Goal: Answer question/provide support

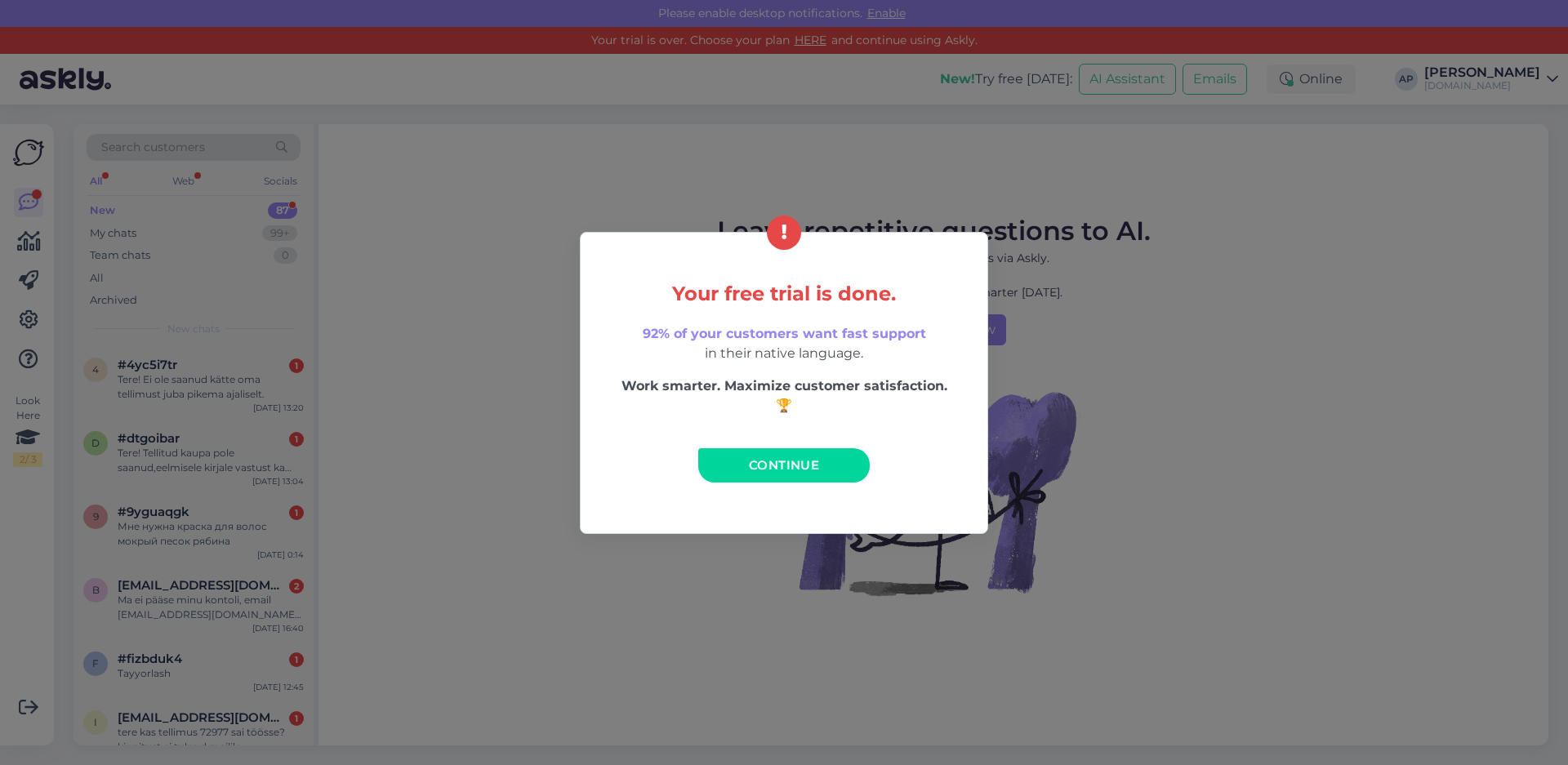
click at [807, 471] on span "Continue" at bounding box center [784, 465] width 70 height 16
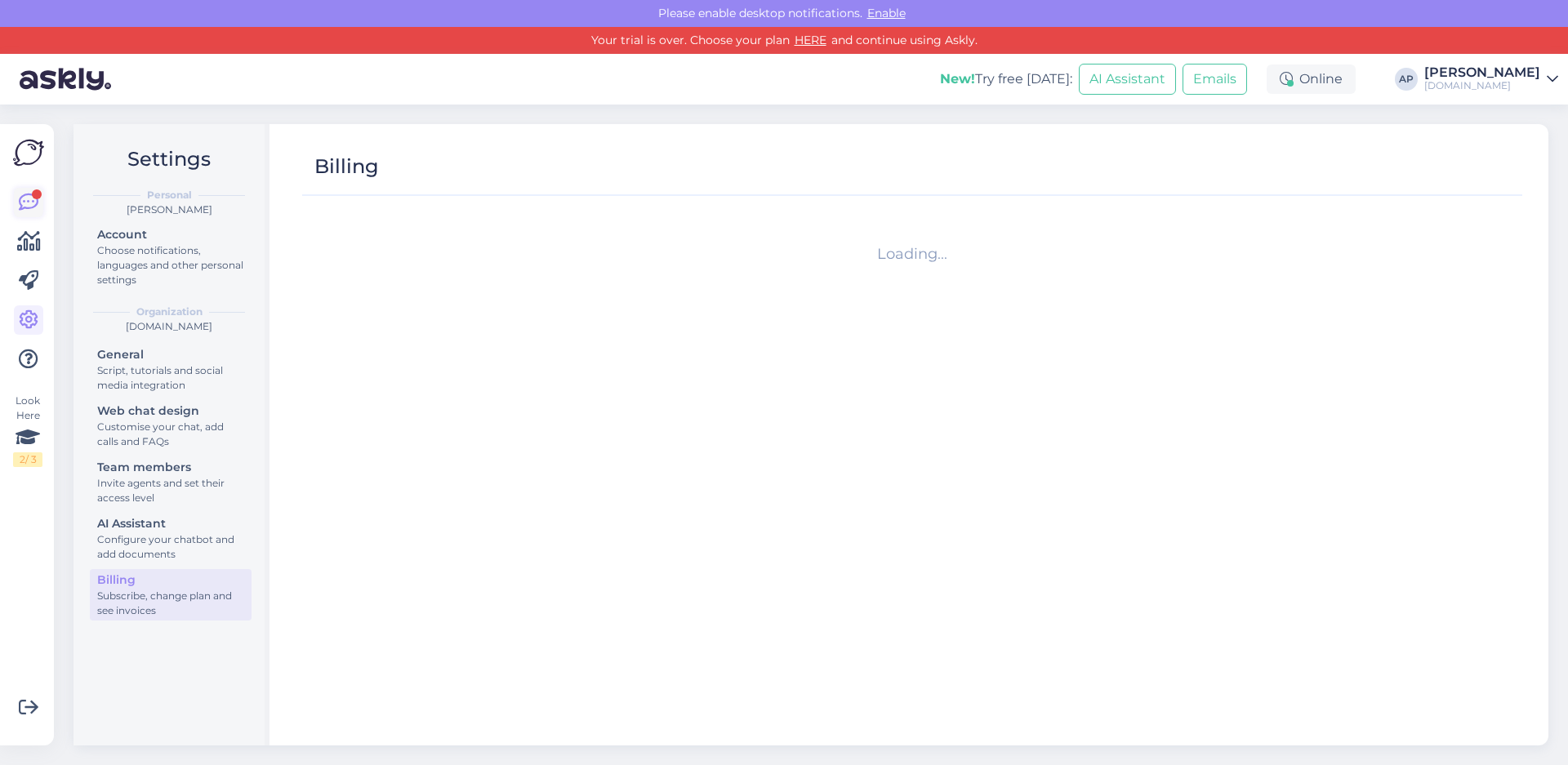
click at [23, 194] on icon at bounding box center [29, 203] width 20 height 20
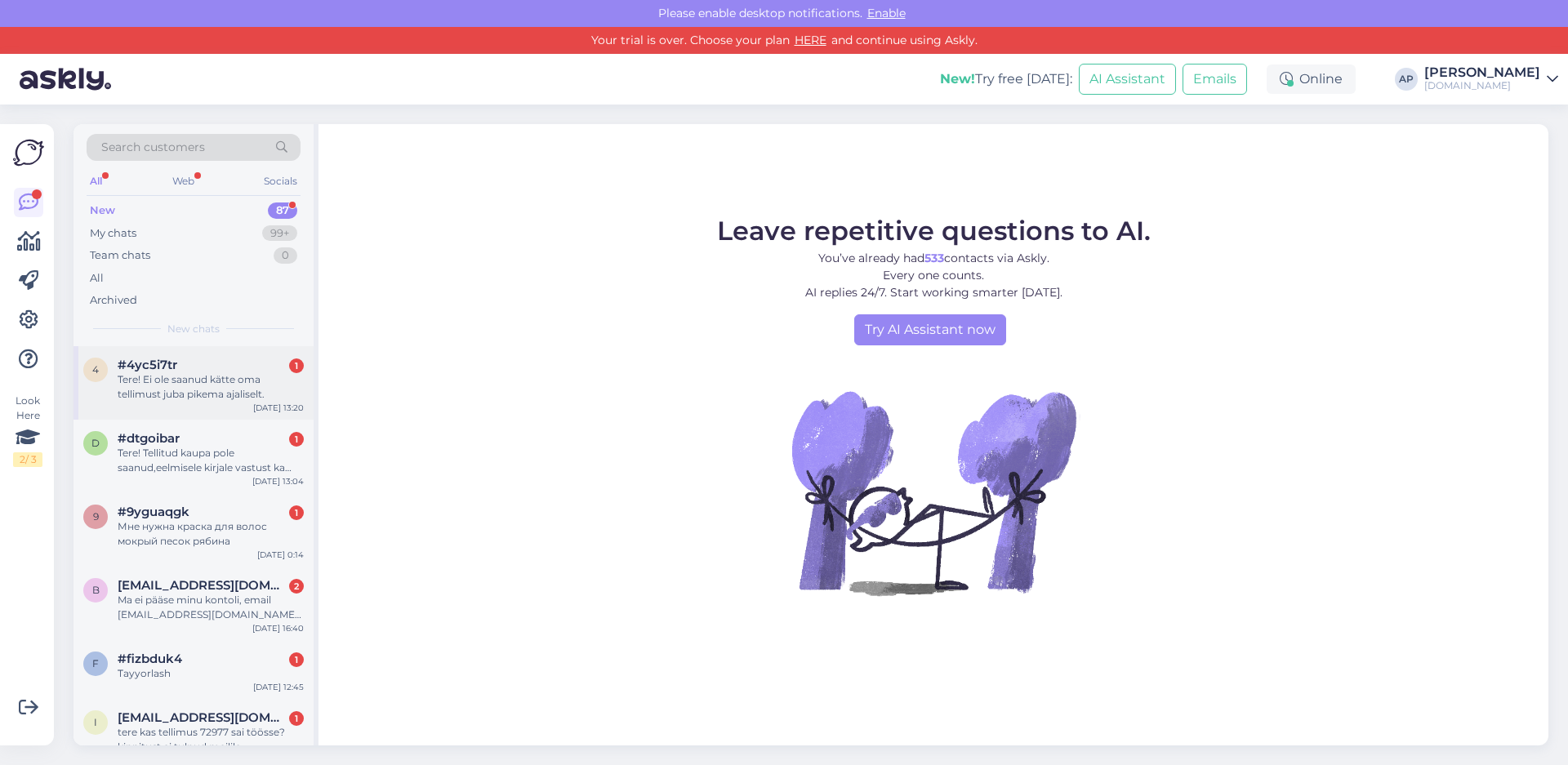
click at [191, 393] on div "Tere! Ei ole saanud kätte oma tellimust juba pikema ajaliselt." at bounding box center [210, 387] width 186 height 29
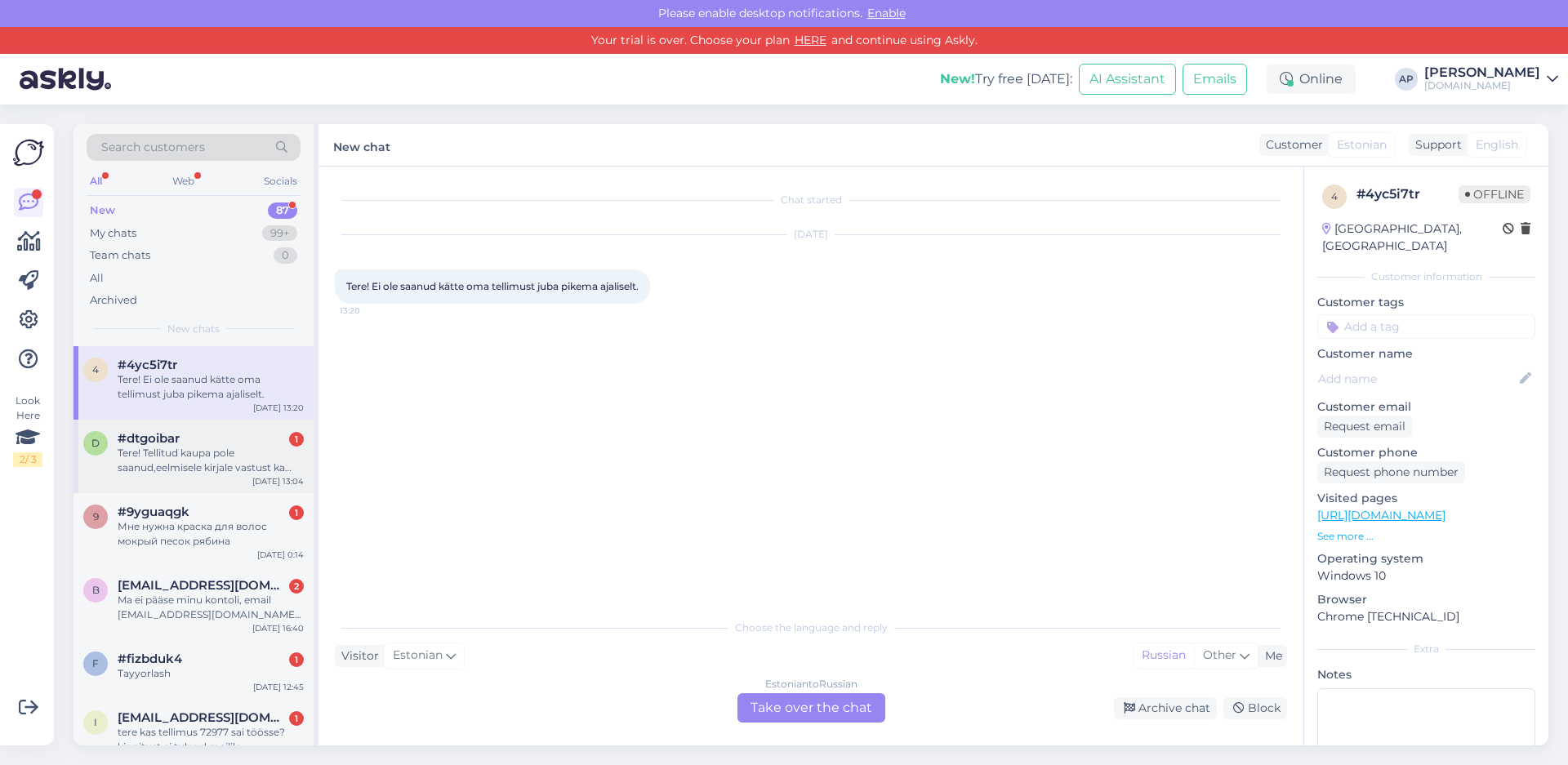
click at [183, 432] on div "#dtgoibar 1" at bounding box center [210, 439] width 186 height 15
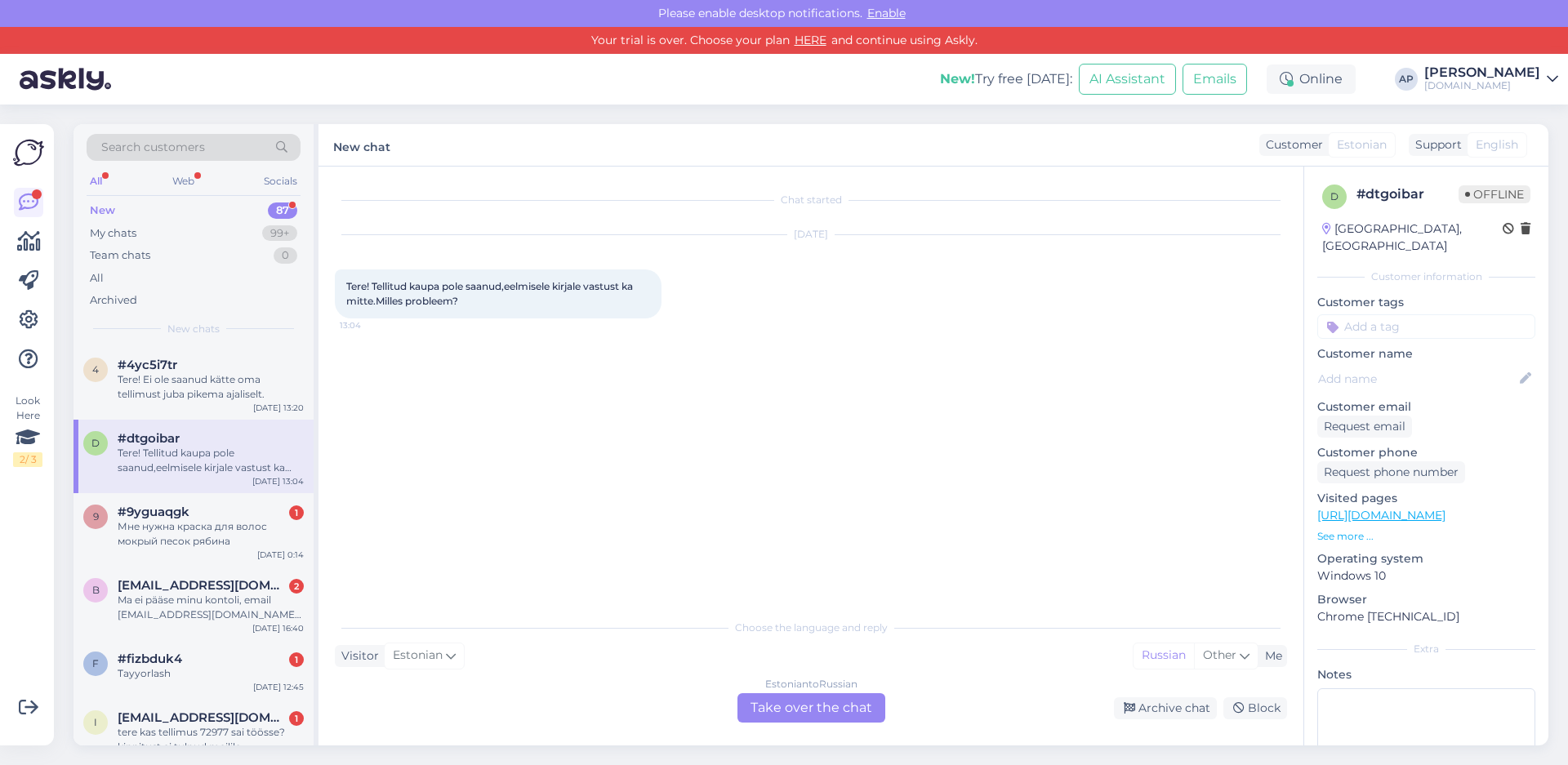
click at [757, 709] on div "Estonian to Russian Take over the chat" at bounding box center [811, 708] width 148 height 29
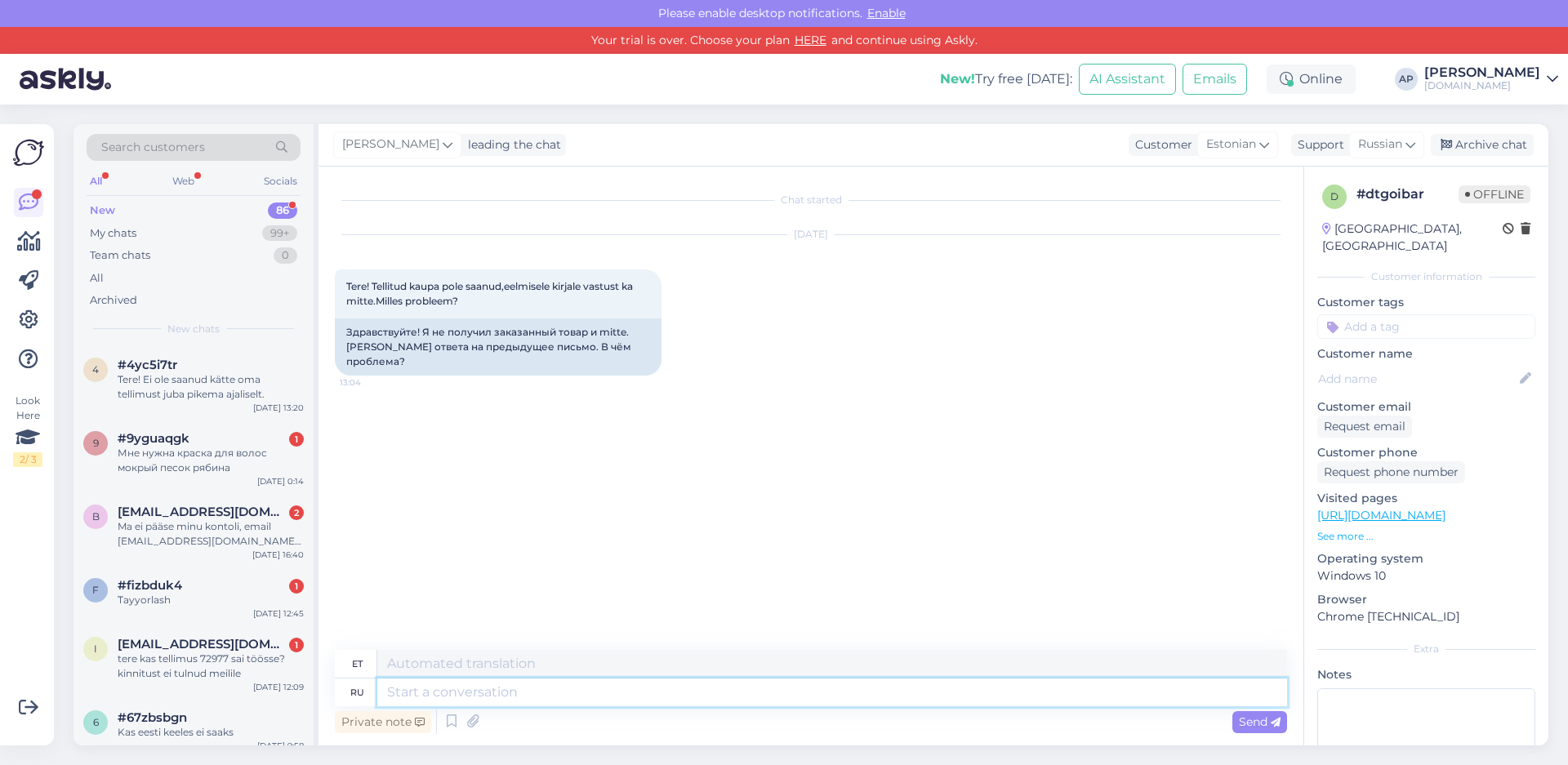
click at [479, 695] on textarea at bounding box center [832, 692] width 910 height 27
type textarea "Tere, k"
type textarea "Seal"
type textarea "Tere, kirjutage t"
type textarea "Siin sa lähed"
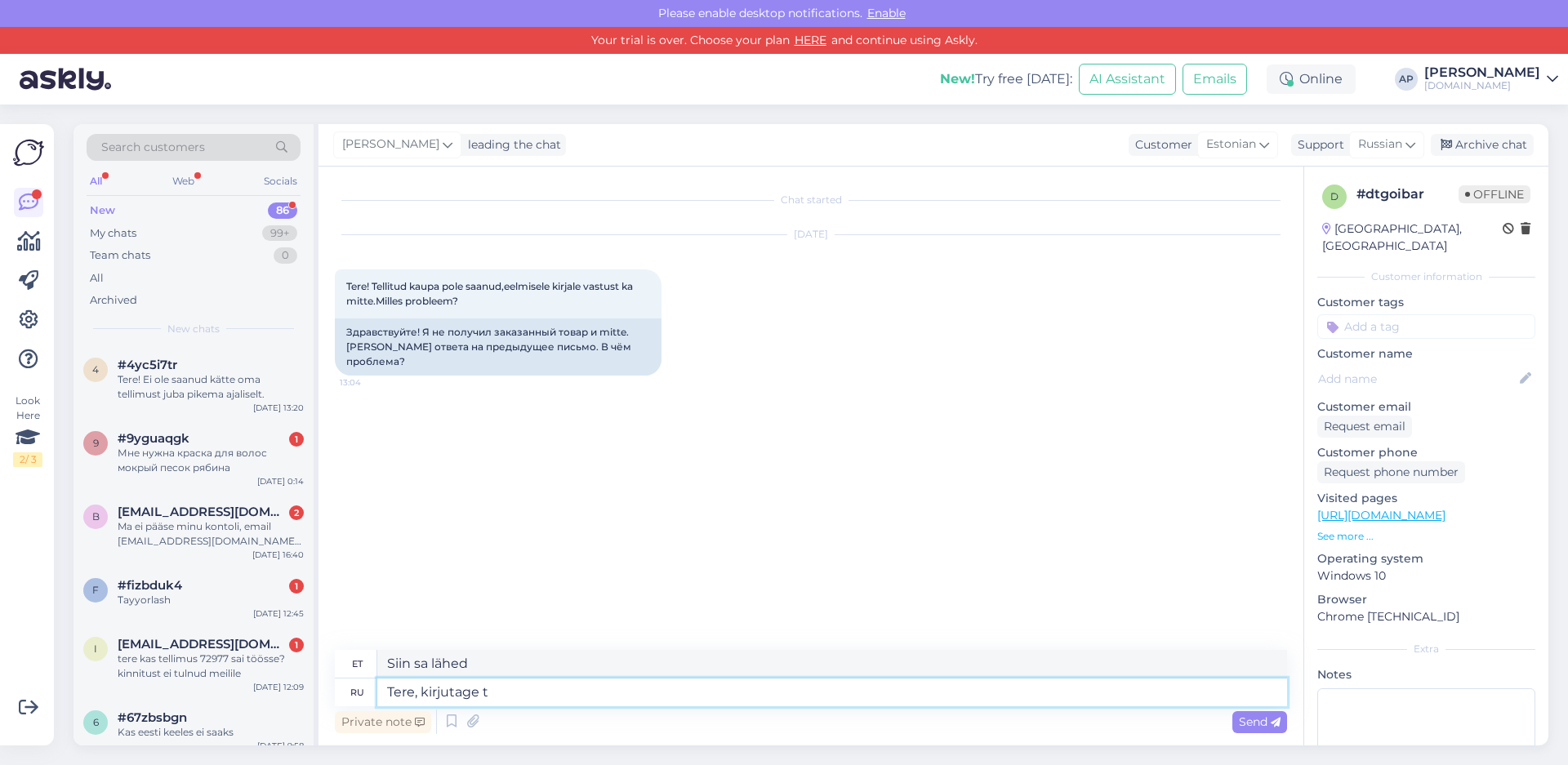
type textarea "Tere, kirjutage"
type textarea "Siin, mine aadressile"
type textarea "Tere, kirjutage Teie"
type textarea "Siin, siin, siin"
type textarea "Tere, kirjutage Teie nimi"
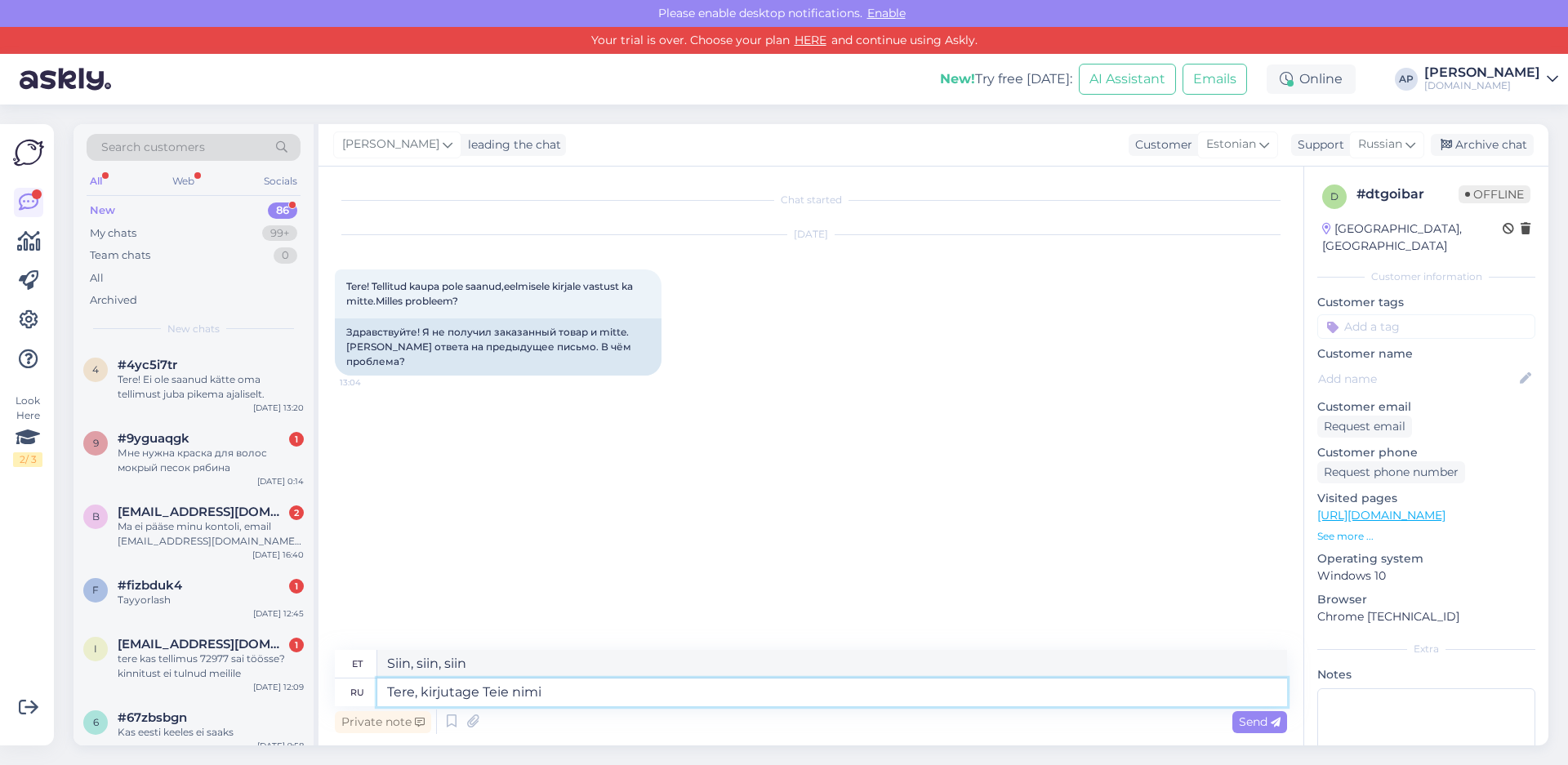
type textarea "Siin, lähme nende juurde"
type textarea "Tere, kirjutage Teie nimi või"
type textarea "Tere, kirjutage Teie nimi või tellimuse"
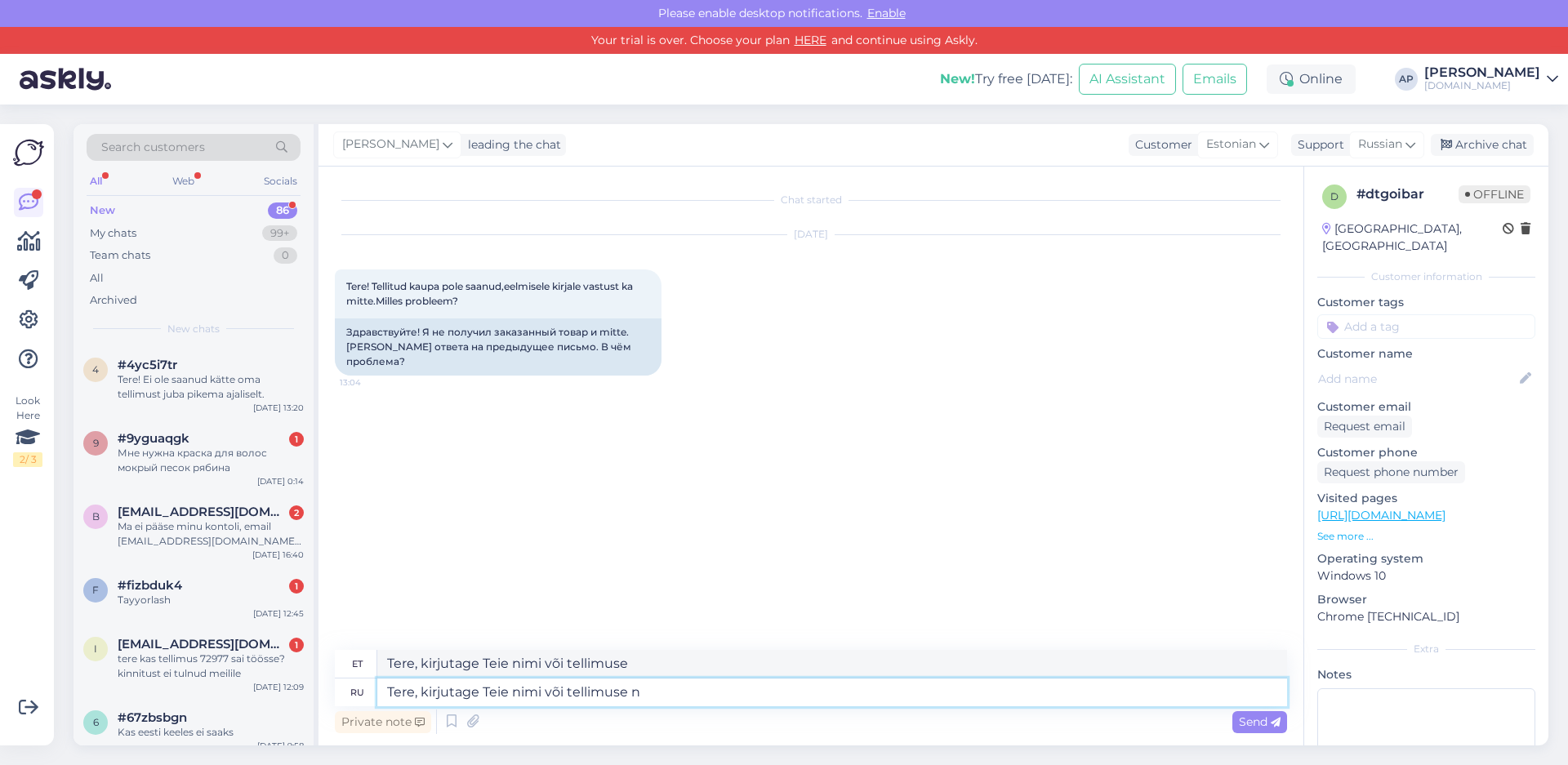
type textarea "Tere, kirjutage Teie nimi või tellimuse nr"
click at [1249, 726] on span "Send" at bounding box center [1260, 722] width 42 height 15
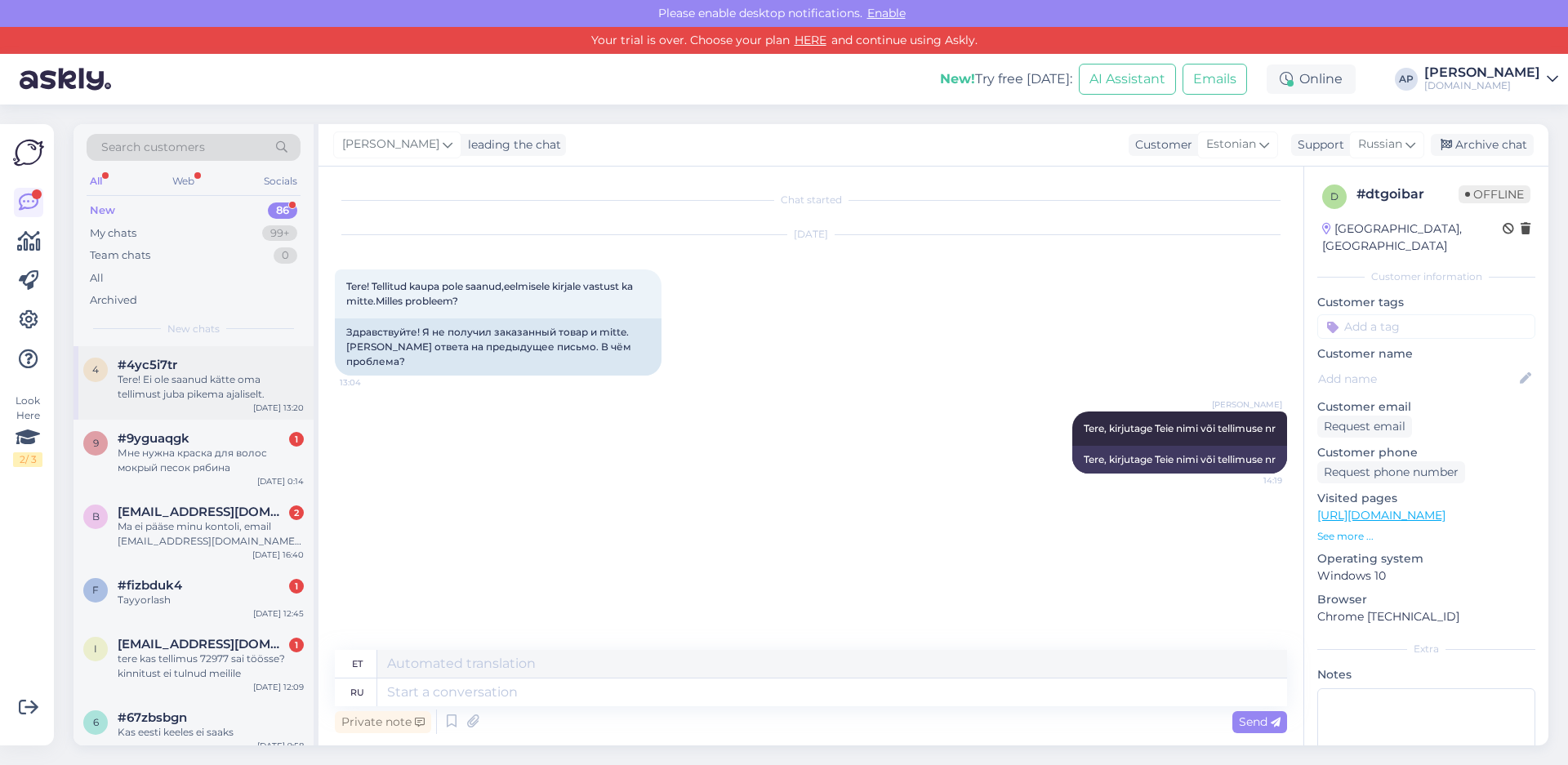
click at [193, 390] on div "Tere! Ei ole saanud kätte oma tellimust juba pikema ajaliselt." at bounding box center [210, 387] width 186 height 29
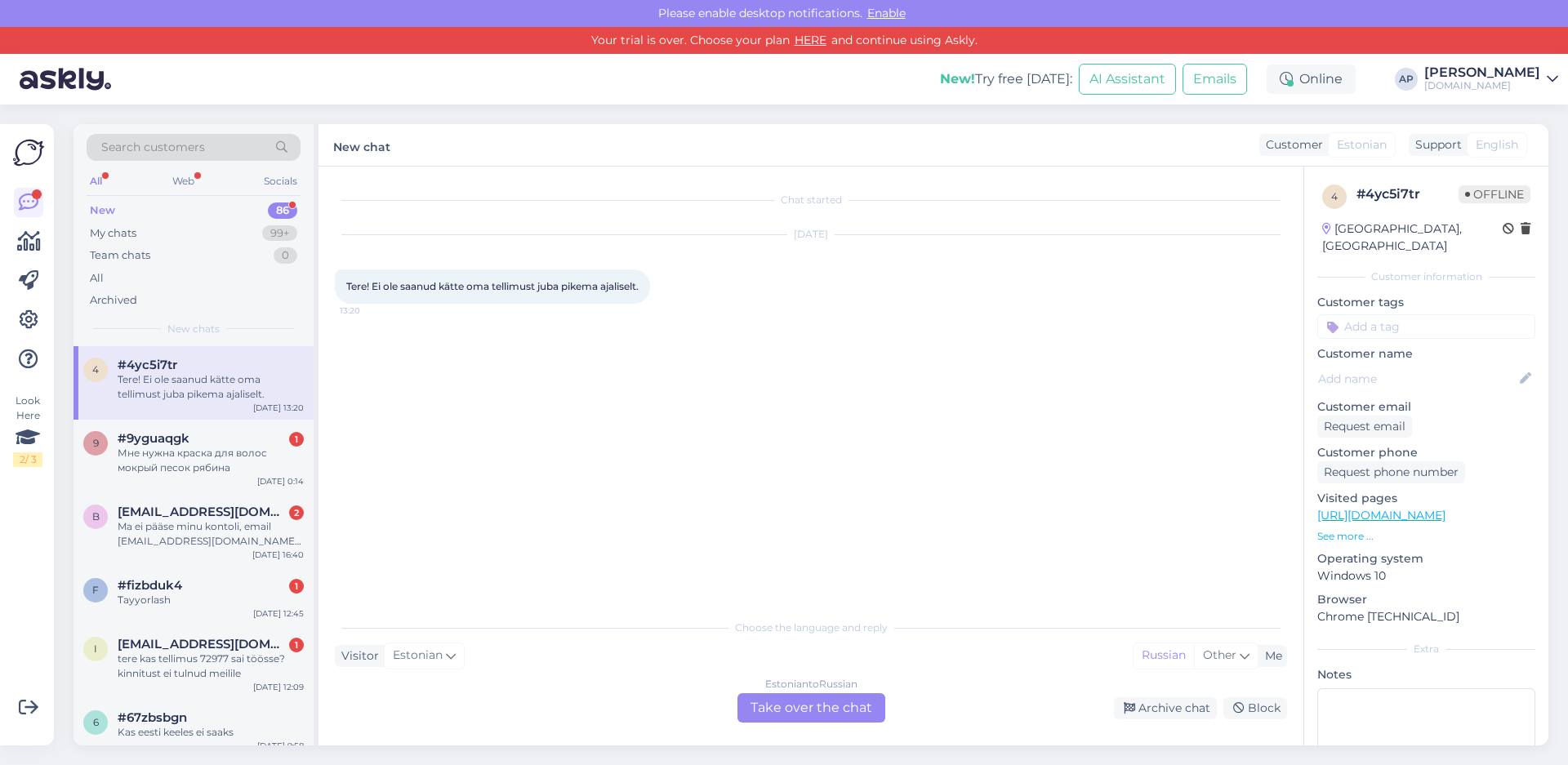
click at [806, 709] on div "Estonian to Russian Take over the chat" at bounding box center [811, 708] width 148 height 29
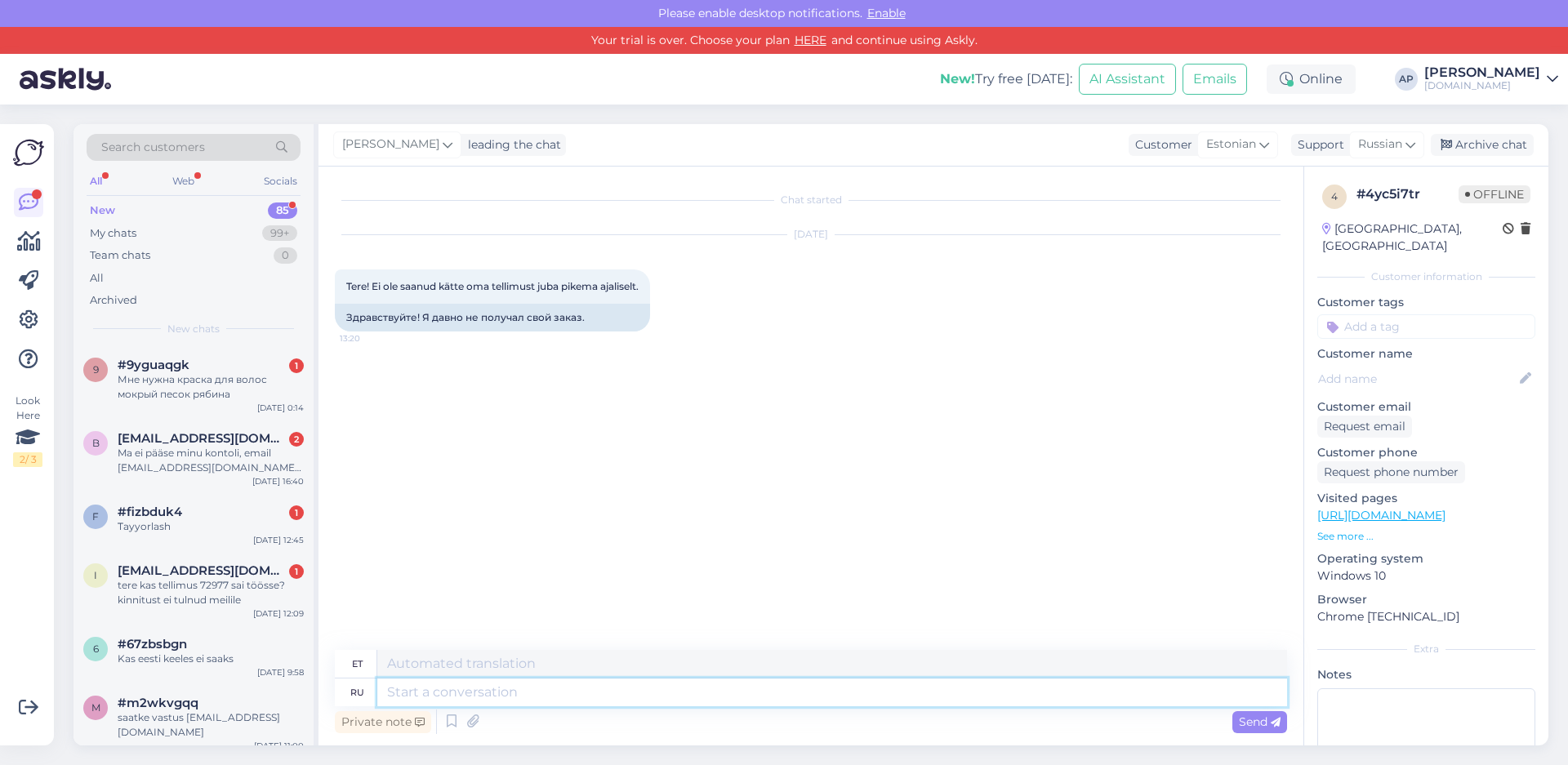
click at [444, 693] on textarea at bounding box center [832, 692] width 910 height 27
type textarea "Tere,"
type textarea "Seal"
type textarea "Tere, kirjutage"
type textarea "Siin, mine aadressile"
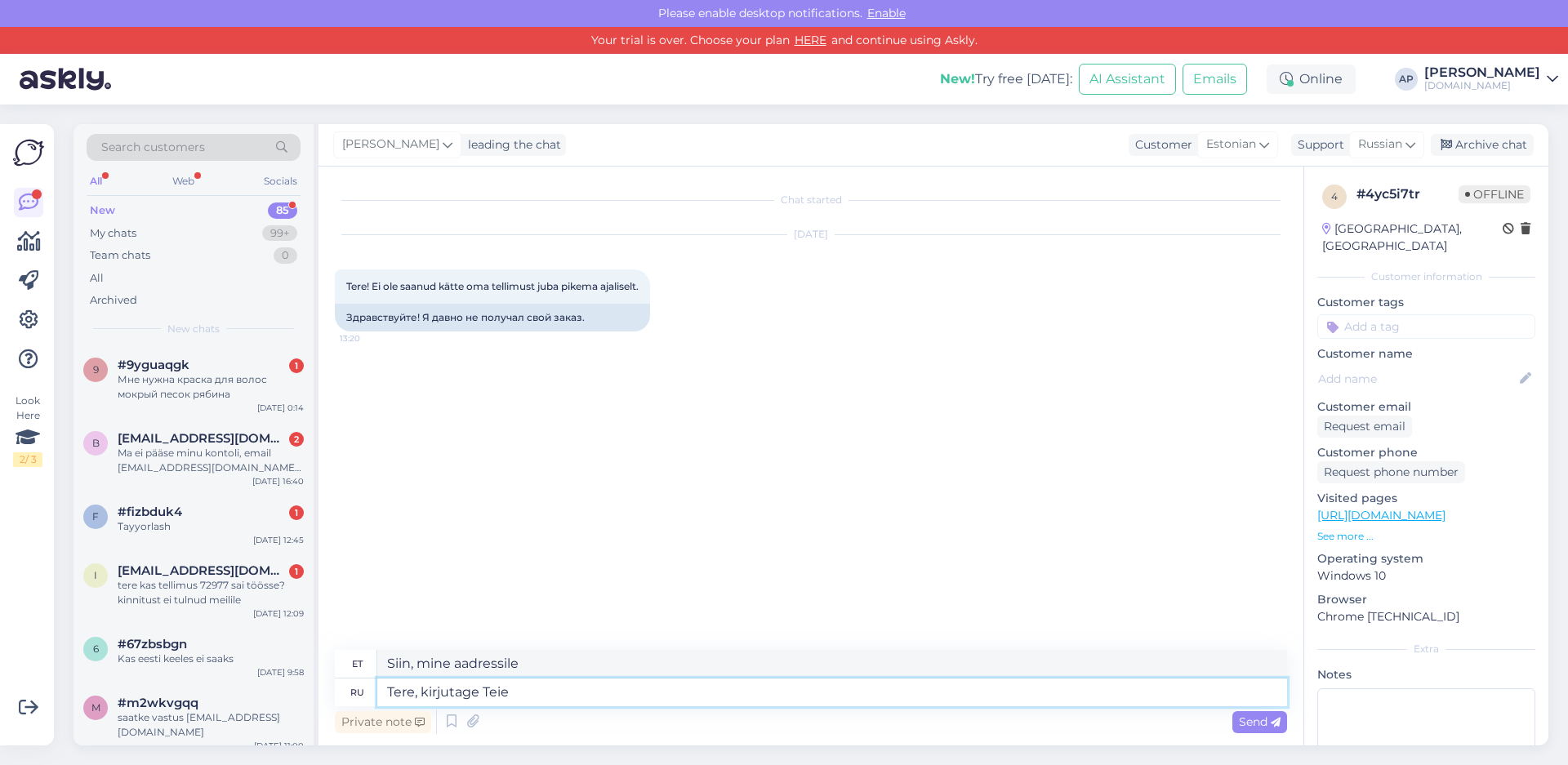
type textarea "Tere, kirjutage Teie"
type textarea "Siin, siin, siin"
type textarea "Tere, kirjutage Teie nimi v"
type textarea "Siin, lähme nende juurde"
type textarea "Tere, kirjutage Teie nimi või"
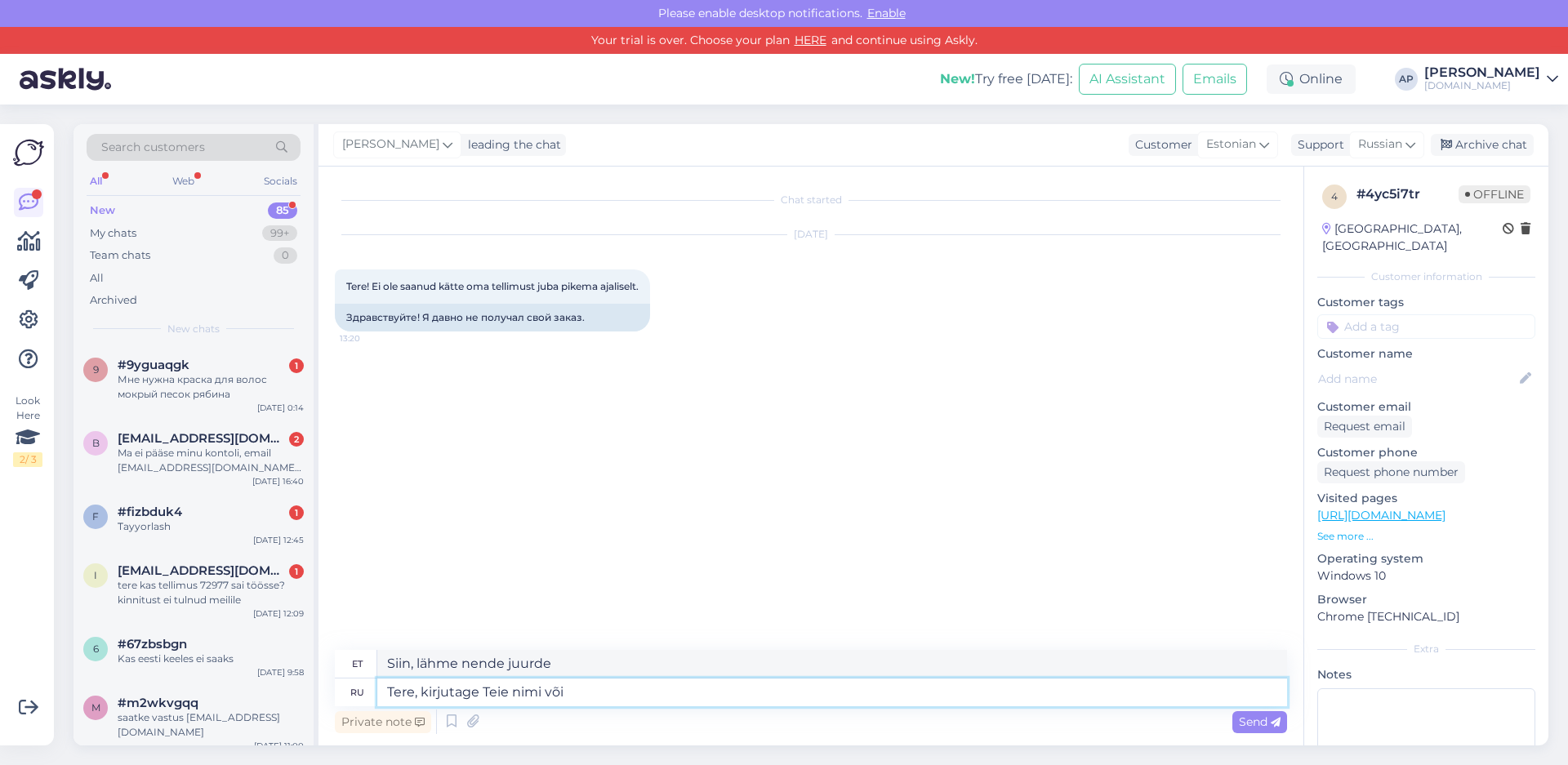
type textarea "Tere, kirjutage Teie nimi või"
type textarea "Tere, kirjutage Teie nimi või tellimuse"
type textarea "Tere, kirjutage Teie nimi või tellimuse nr"
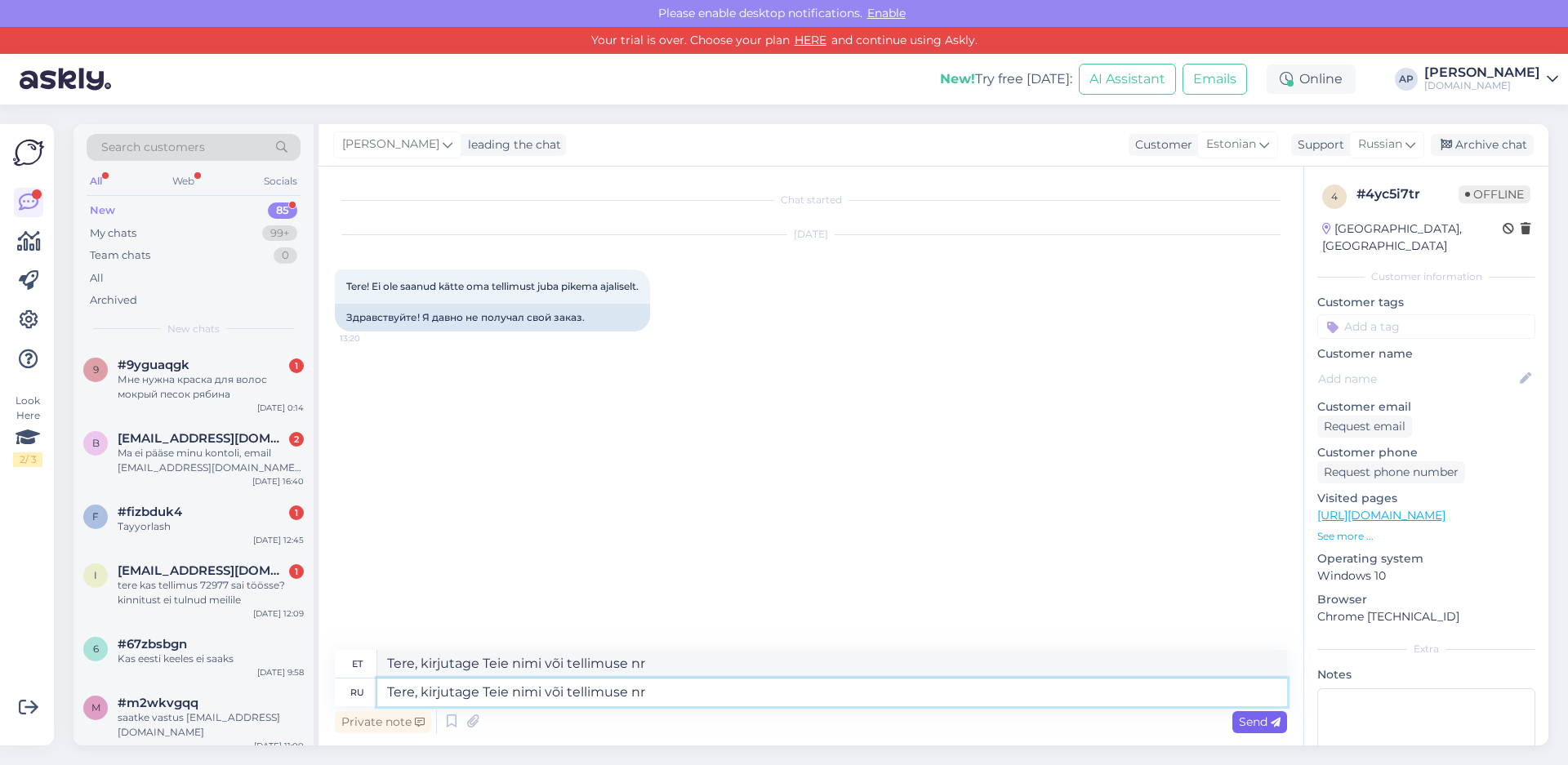
type textarea "Tere, kirjutage Teie nimi või tellimuse nr"
click at [1265, 716] on span "Send" at bounding box center [1260, 722] width 42 height 15
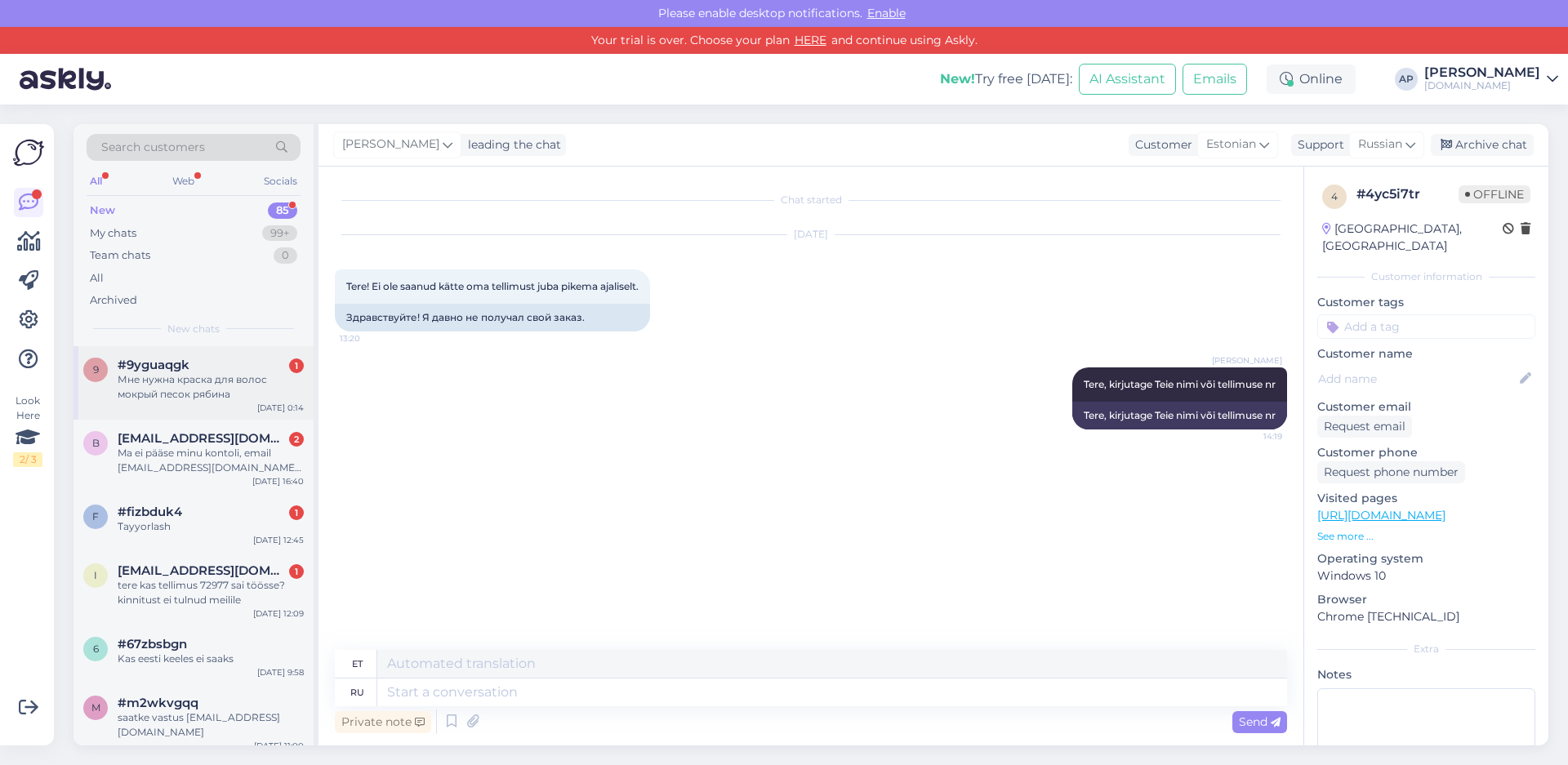
click at [184, 387] on div "Мне нужна краска для волос мокрый песок рябина" at bounding box center [210, 387] width 186 height 29
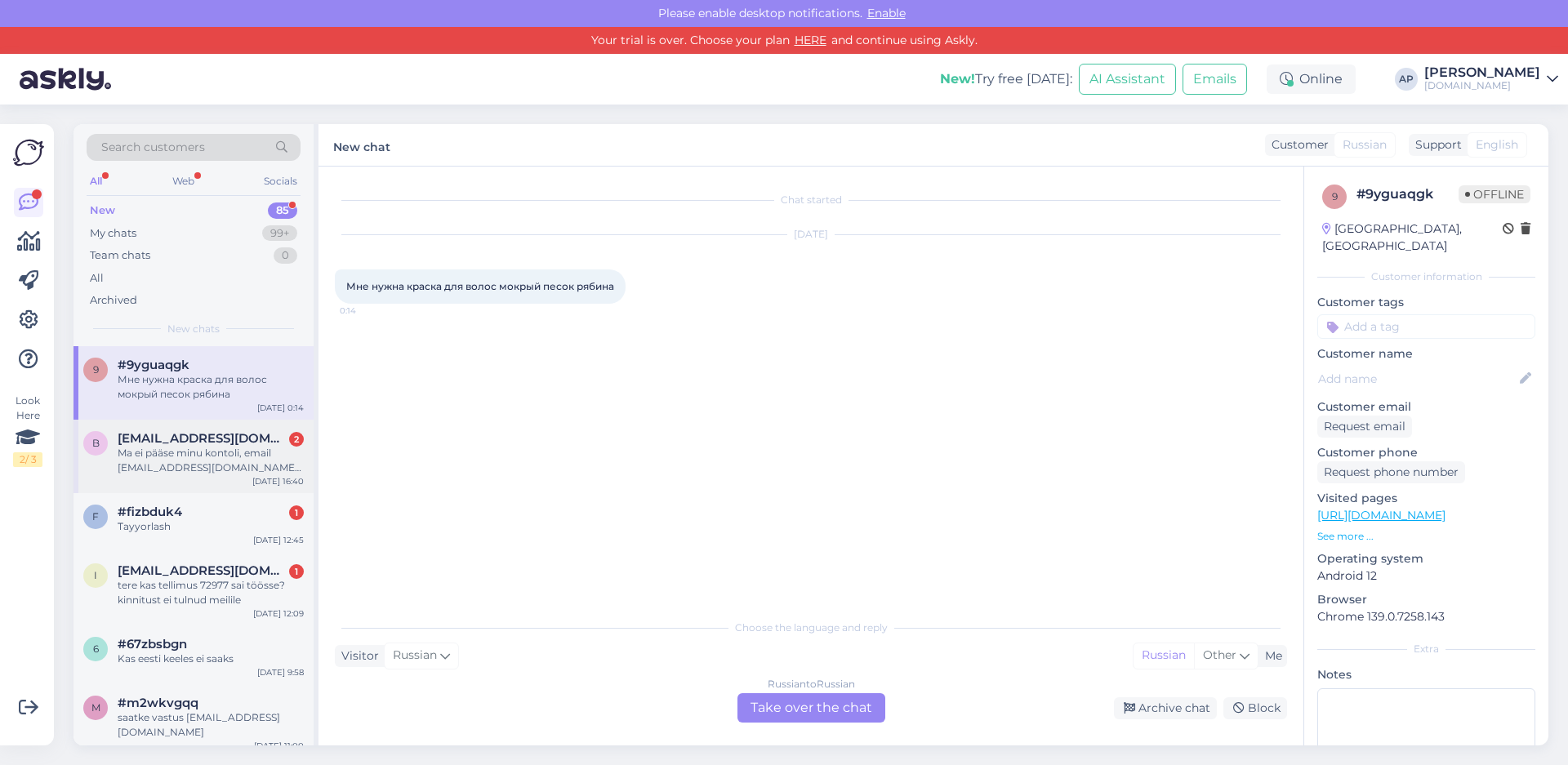
click at [186, 454] on div "Ma ei pääse minu kontoli, email [EMAIL_ADDRESS][DOMAIN_NAME] mi git parooliuuen…" at bounding box center [210, 460] width 186 height 29
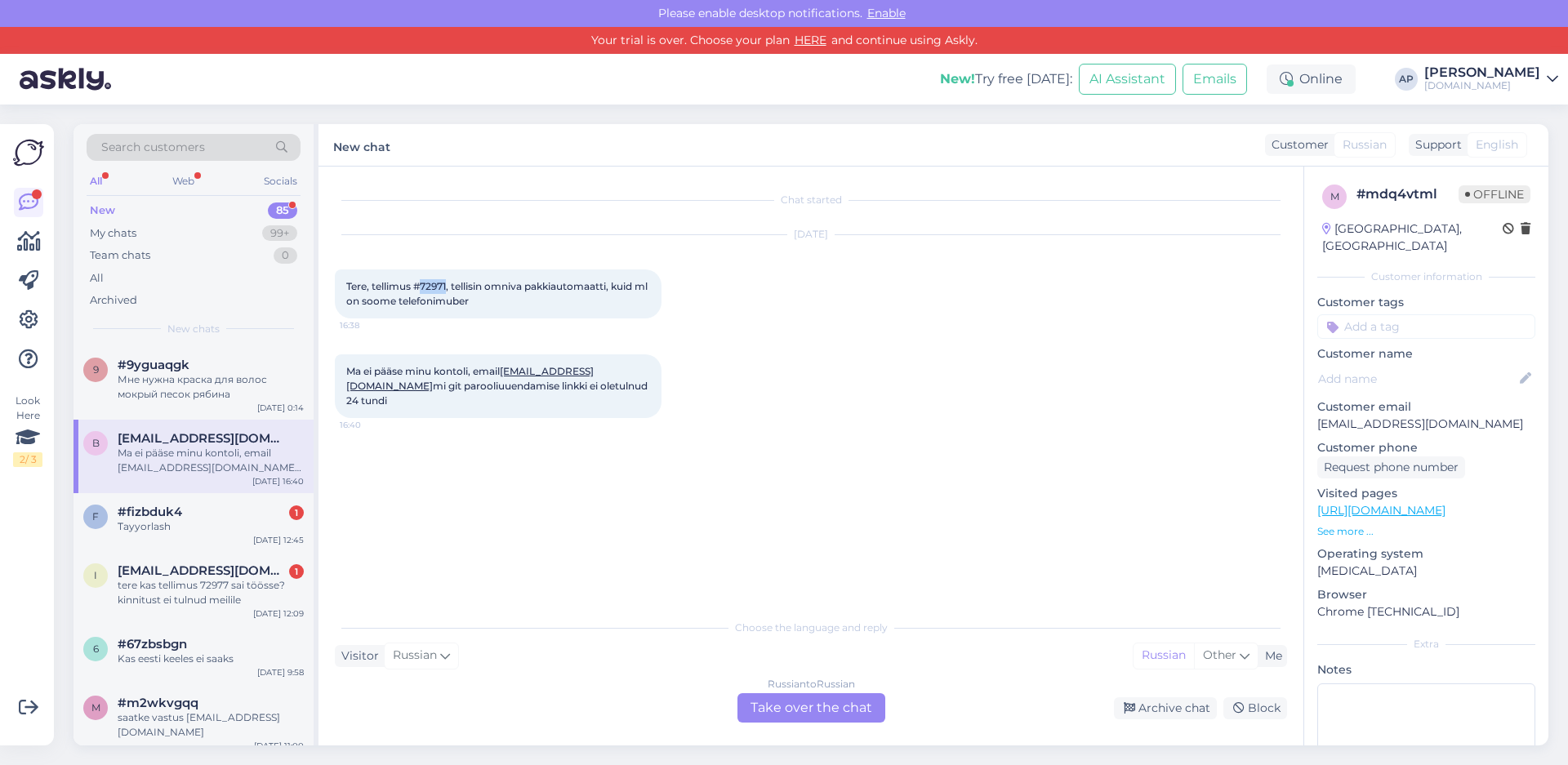
drag, startPoint x: 446, startPoint y: 285, endPoint x: 419, endPoint y: 285, distance: 27.0
click at [419, 285] on span "Tere, tellimus #72971, tellisin omniva pakkiautomaatti, kuid ml on soome telefo…" at bounding box center [497, 294] width 303 height 27
copy span "72971"
click at [228, 521] on div "Tayyorlash" at bounding box center [210, 527] width 186 height 15
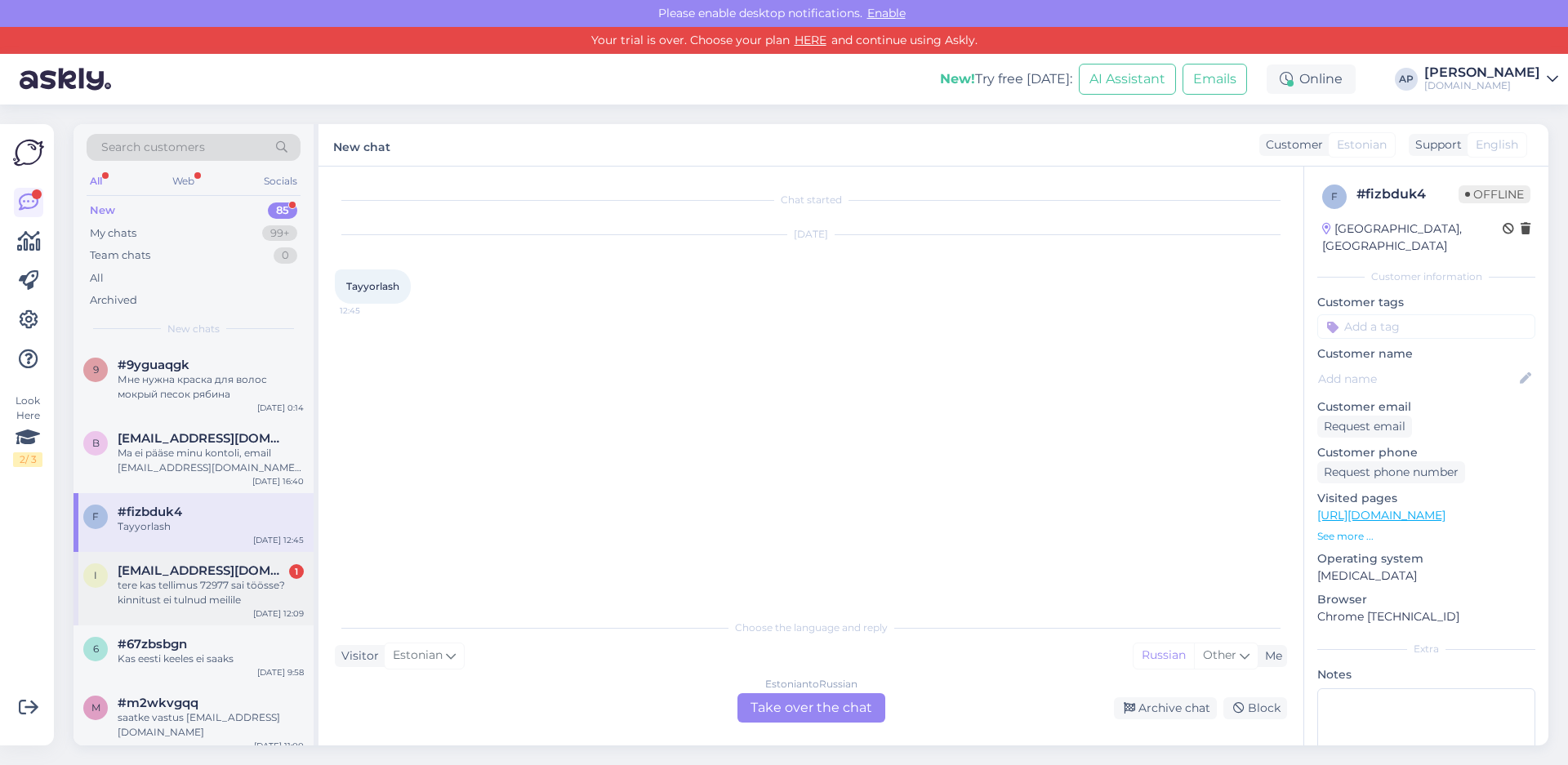
click at [207, 592] on div "tere kas tellimus 72977 sai töösse? kinnitust ei tulnud meilile" at bounding box center [210, 592] width 186 height 29
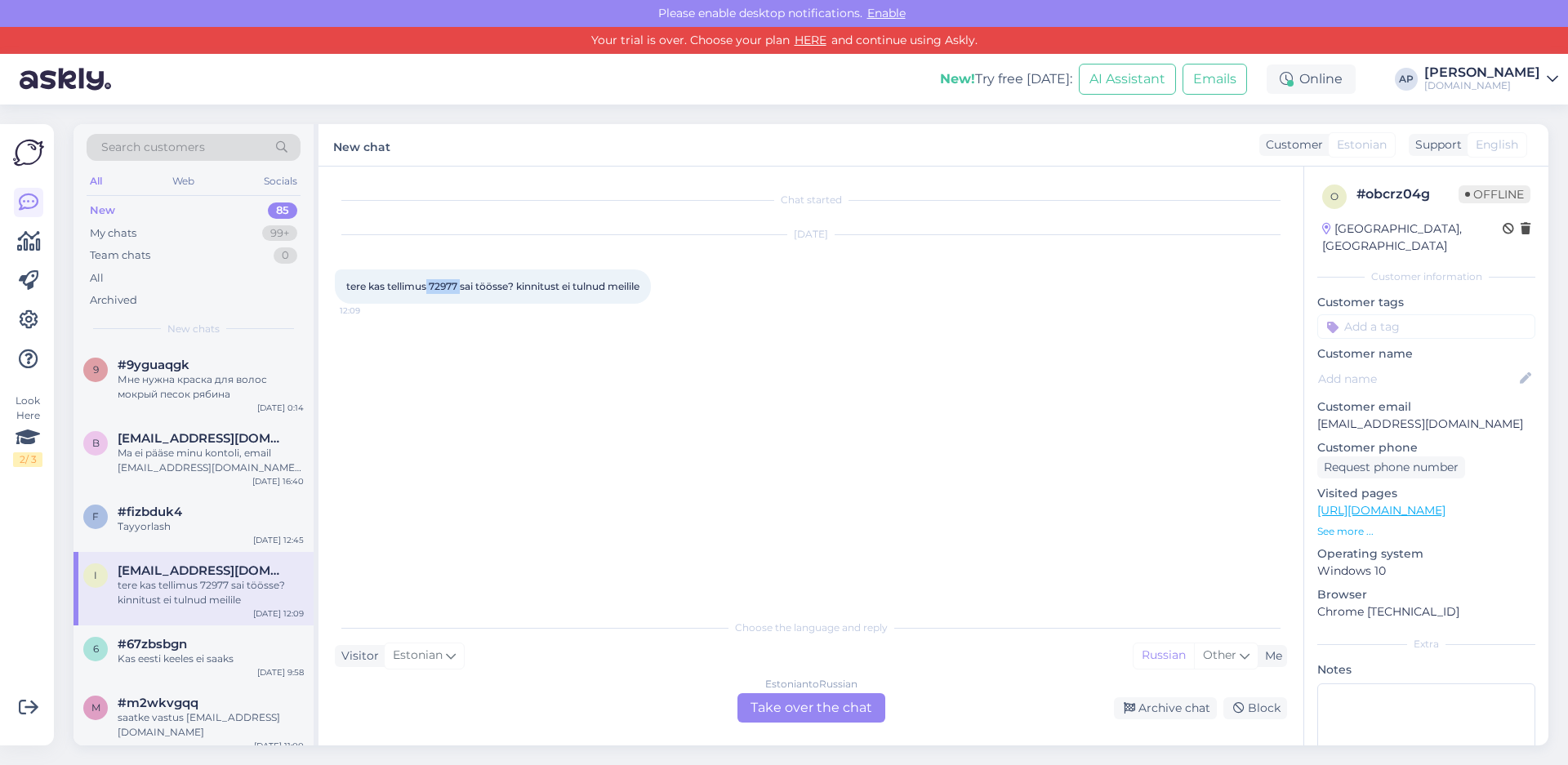
drag, startPoint x: 458, startPoint y: 284, endPoint x: 427, endPoint y: 286, distance: 31.1
click at [427, 286] on span "tere kas tellimus 72977 sai töösse? kinnitust ei tulnud meilile" at bounding box center [492, 286] width 293 height 12
copy span "72977"
click at [776, 701] on div "Estonian to Russian Take over the chat" at bounding box center [811, 708] width 148 height 29
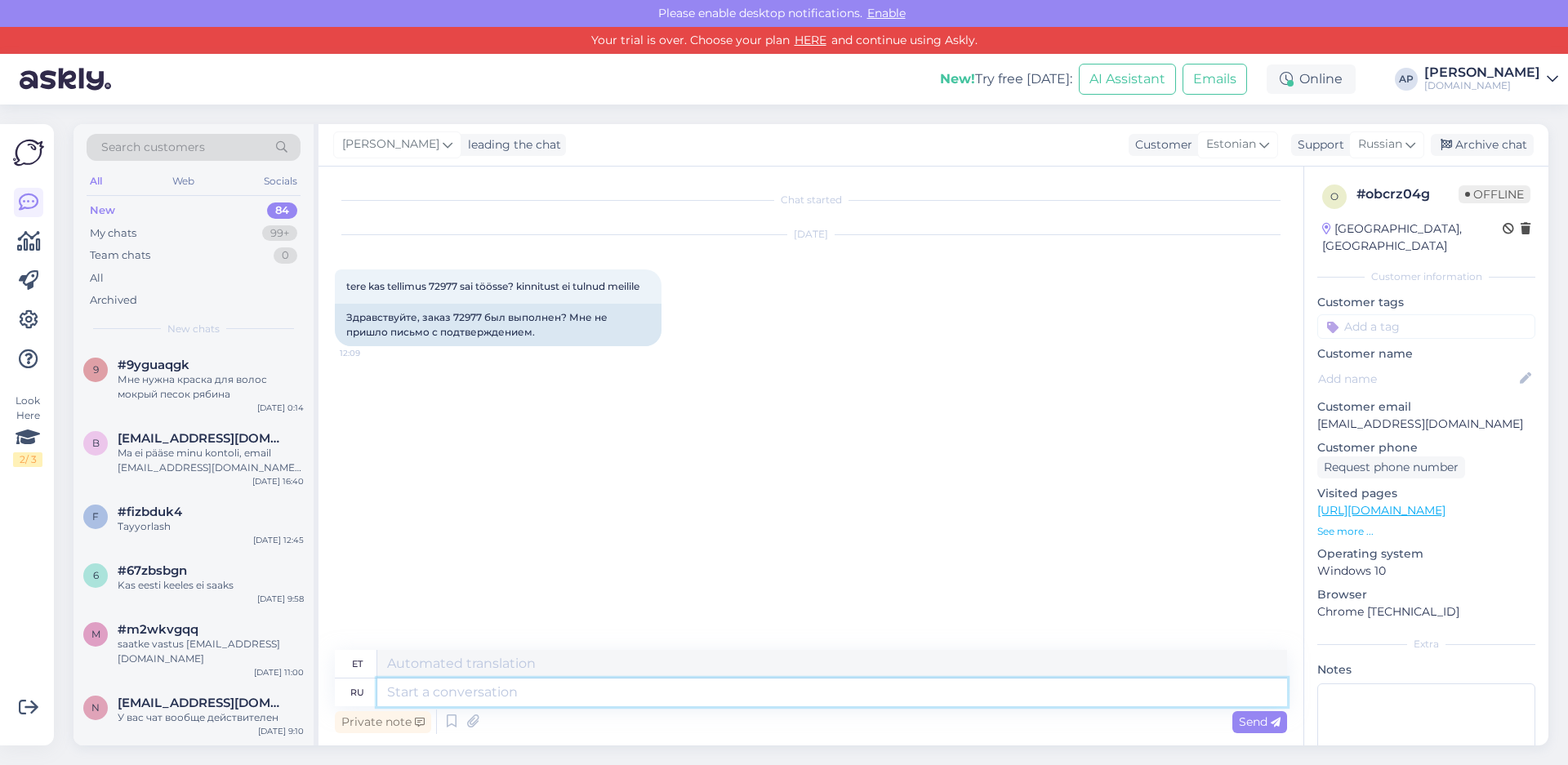
paste textarea "Tere, Saadan teile pakki jälgimiskood 00364300487189949915"
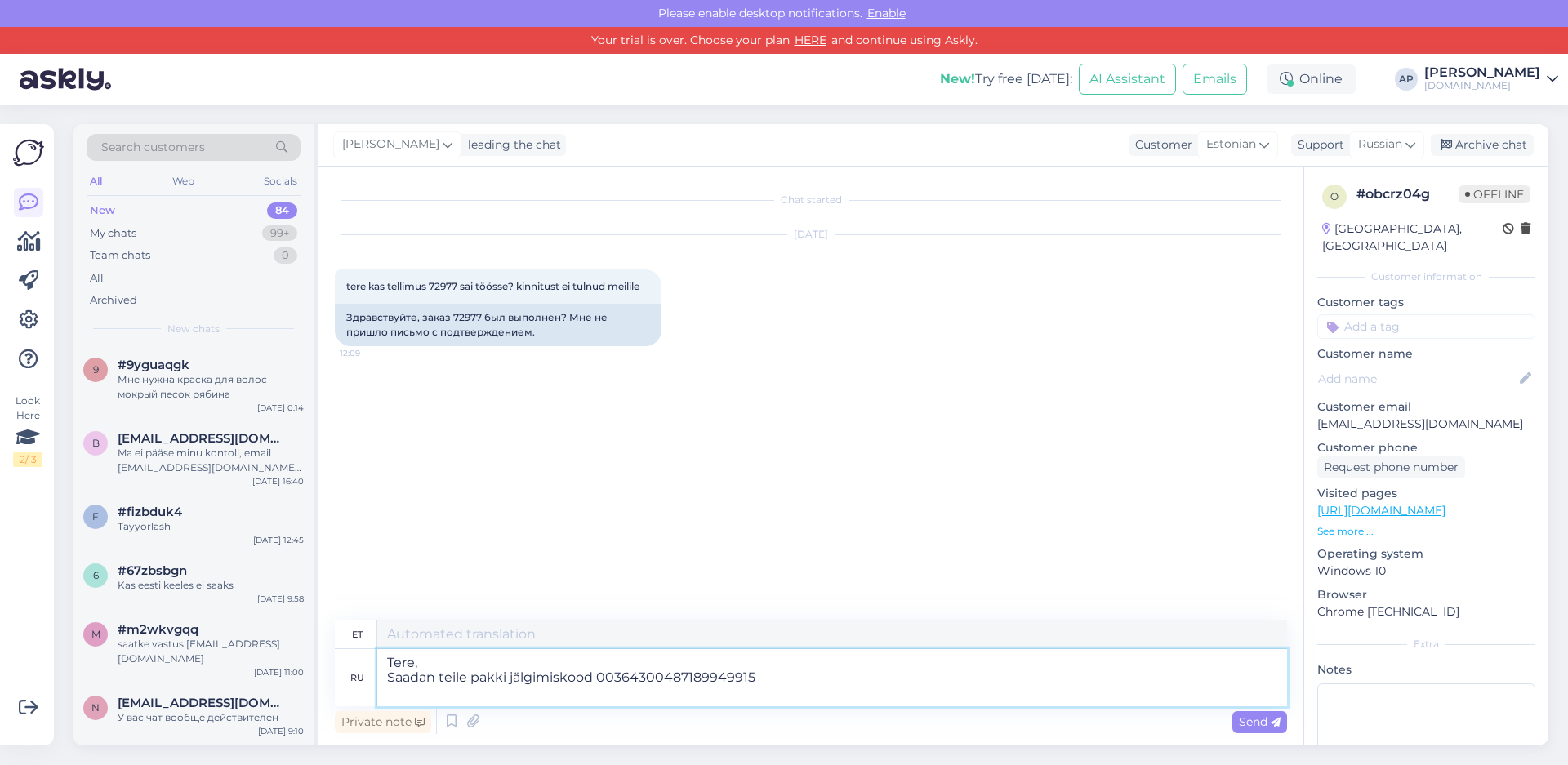
type textarea "Tere, Saadan teile pakki jälgimiskood 00364300487189949915"
type textarea "Tere, Saadan teile paki jälgimiskood 00364300487189949915"
type textarea "Tere, [PERSON_NAME] teile pakki jälgimiskood 00364300487189949915 Täna"
type textarea "Tere, Saadan teile paki jälgimiskood 00364300487189949915 Tä"
type textarea "Tere, [PERSON_NAME] teile pakki jälgimiskood 00364300487189949915 Täna s"
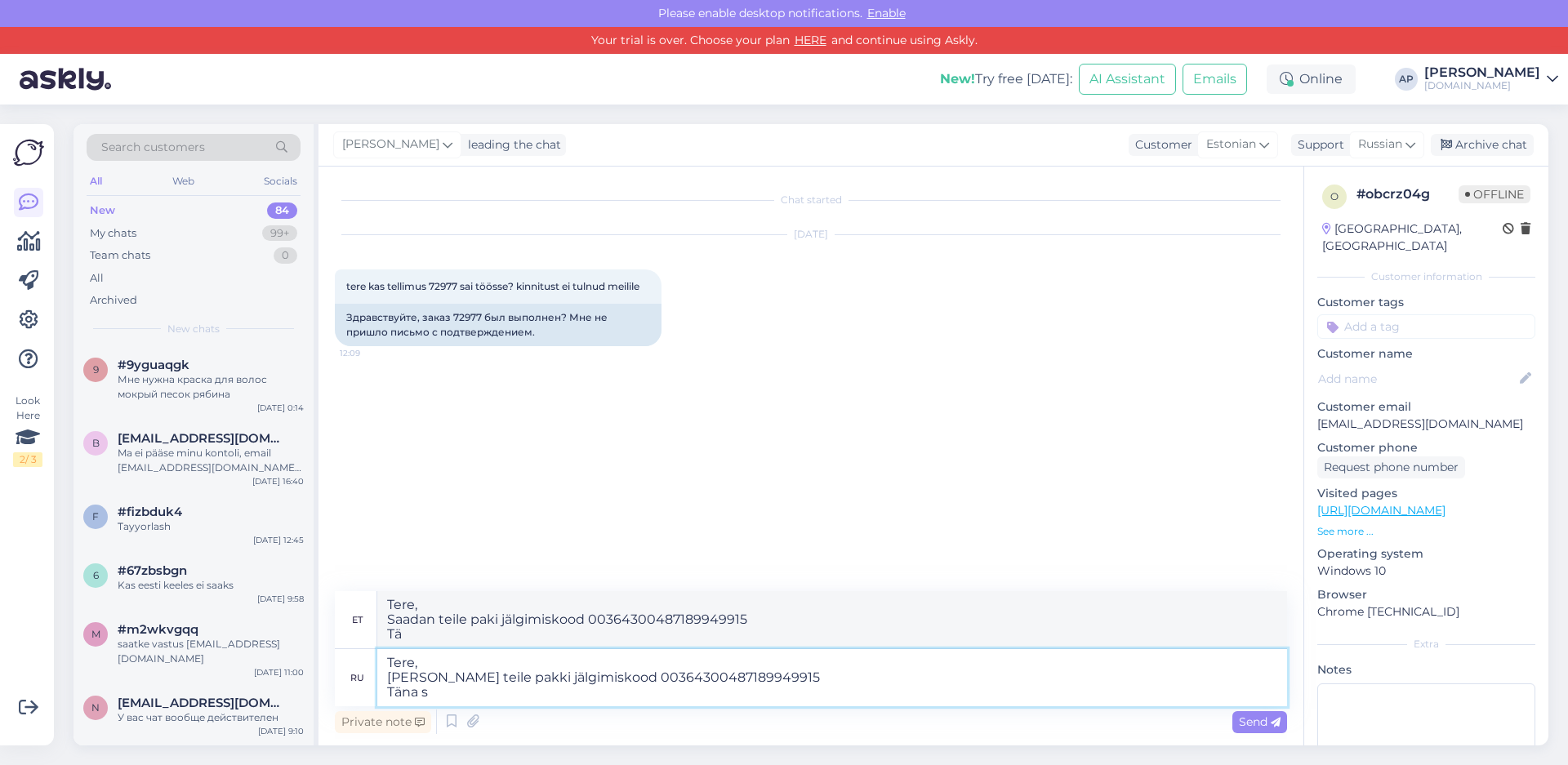
type textarea "Tere, [PERSON_NAME] teile paki jälgimiskood 00364300487189949915 Täna"
type textarea "Tere, Saadan teile pakki jälgimiskood 00364300487189949915 Täna saadame"
type textarea "Tere, Saadan teile paki jälgimiskood 00364300487189949915 Täna saadame"
type textarea "Tere, [PERSON_NAME] teile pakki jälgimiskood 00364300487189949915 Täna saadame …"
type textarea "Tere, [PERSON_NAME] teile paki jälgimiskood 00364300487189949915 Täna saadame ä…"
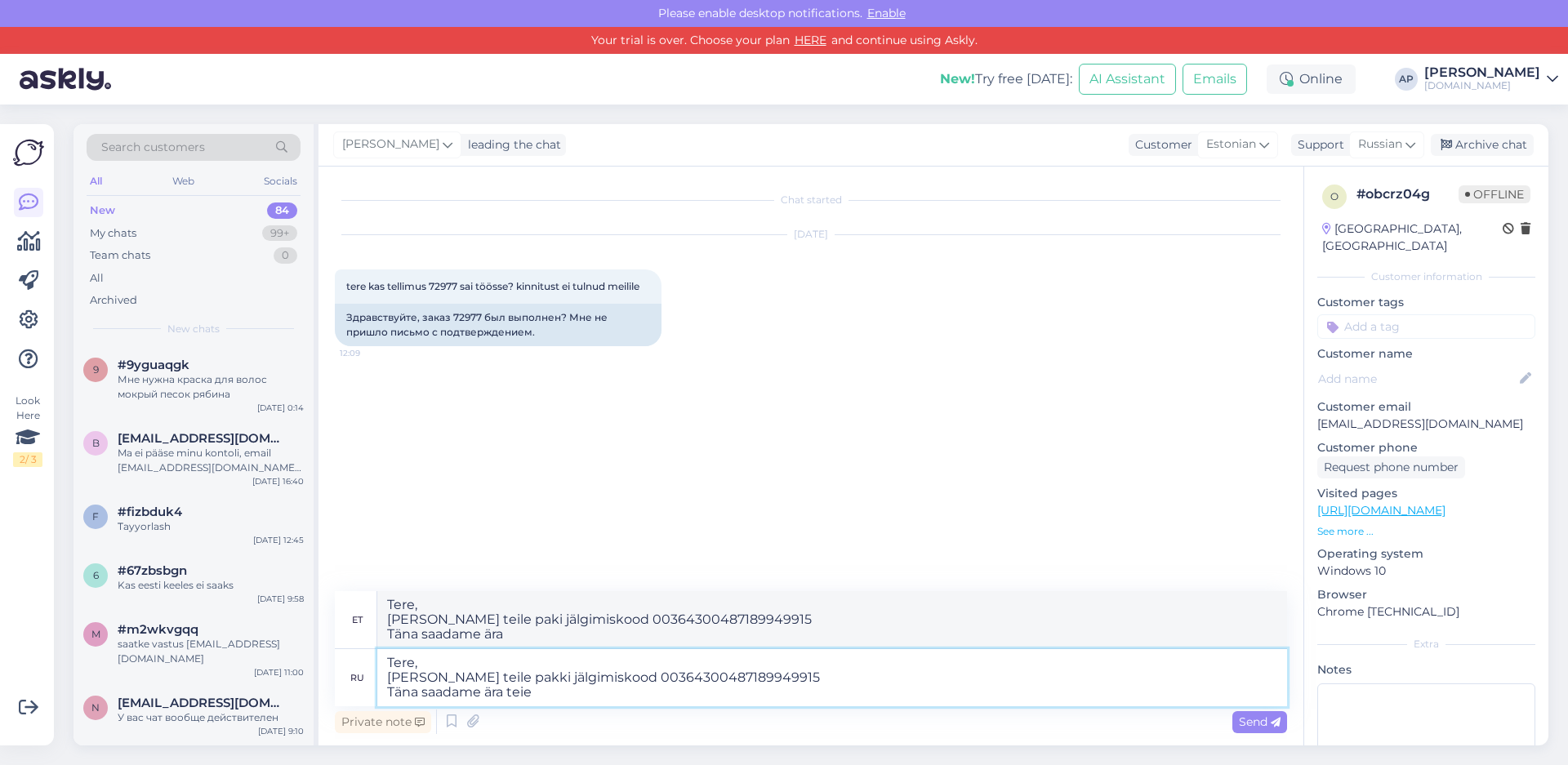
type textarea "Tere, [PERSON_NAME] teile pakki jälgimiskood 00364300487189949915 Täna saadame …"
type textarea "Tere, [PERSON_NAME] teile paki jälgimiskood 00364300487189949915 Täna saadame ä…"
type textarea "Tere, [PERSON_NAME] teile pakki jälgimiskood 00364300487189949915 Täna saadame …"
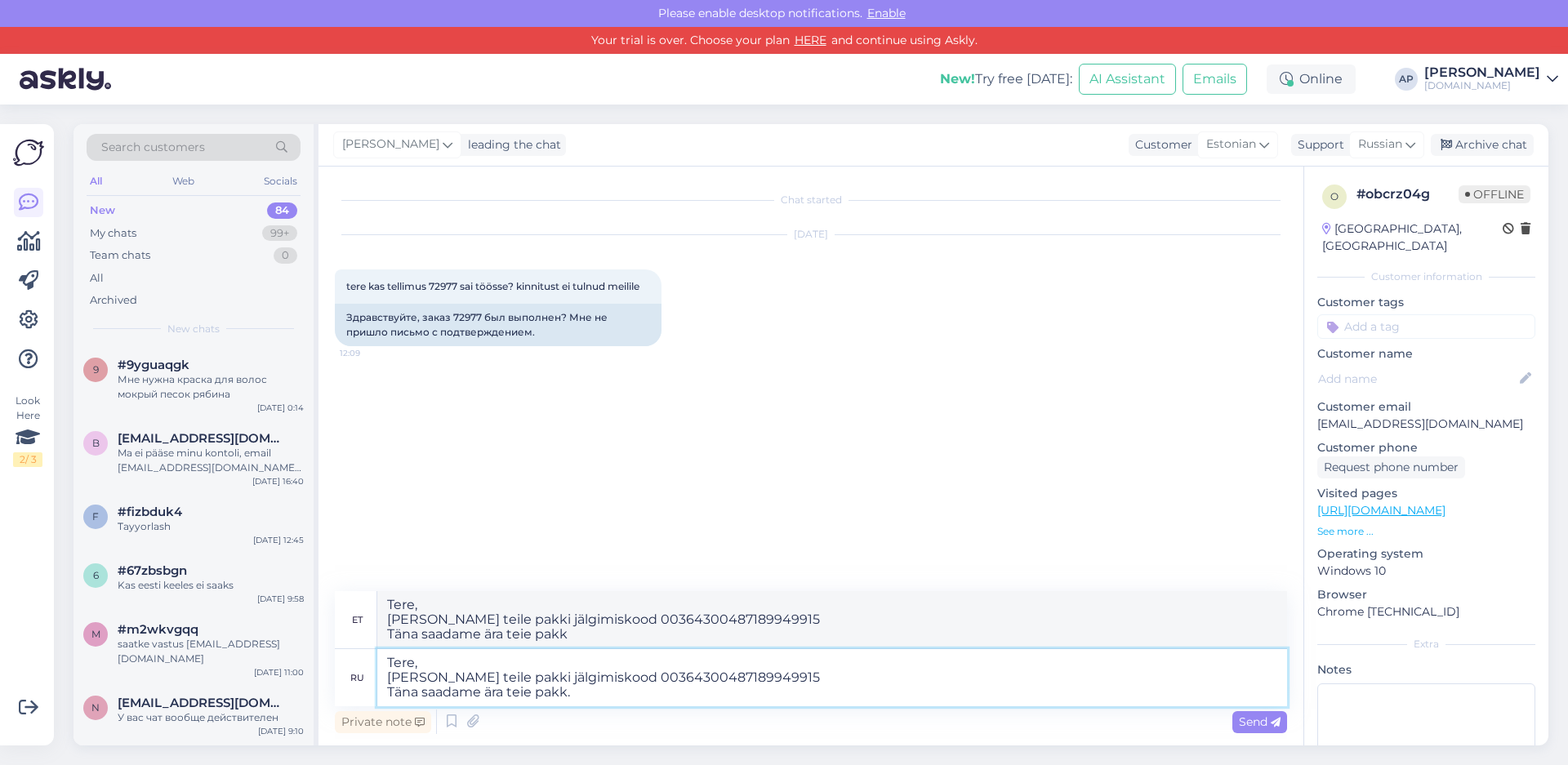
type textarea "Tere, Saadan teile paki jälgimiskood 00364300487189949915 Täna saadame ära teie…"
type textarea "Tere, [PERSON_NAME] teile pakki jälgimiskood 00364300487189949915 Täna saadame …"
type textarea "Tere, Saadan teile paki jälgimiskood 00364300487189949915 Täna saadame ära teie…"
type textarea "Tere, [PERSON_NAME] teile pakki jälgimiskood 00364300487189949915 Täna saadame …"
type textarea "Tere, Saadan teile paki jälgimiskood 00364300487189949915 Täna saadame ära teie…"
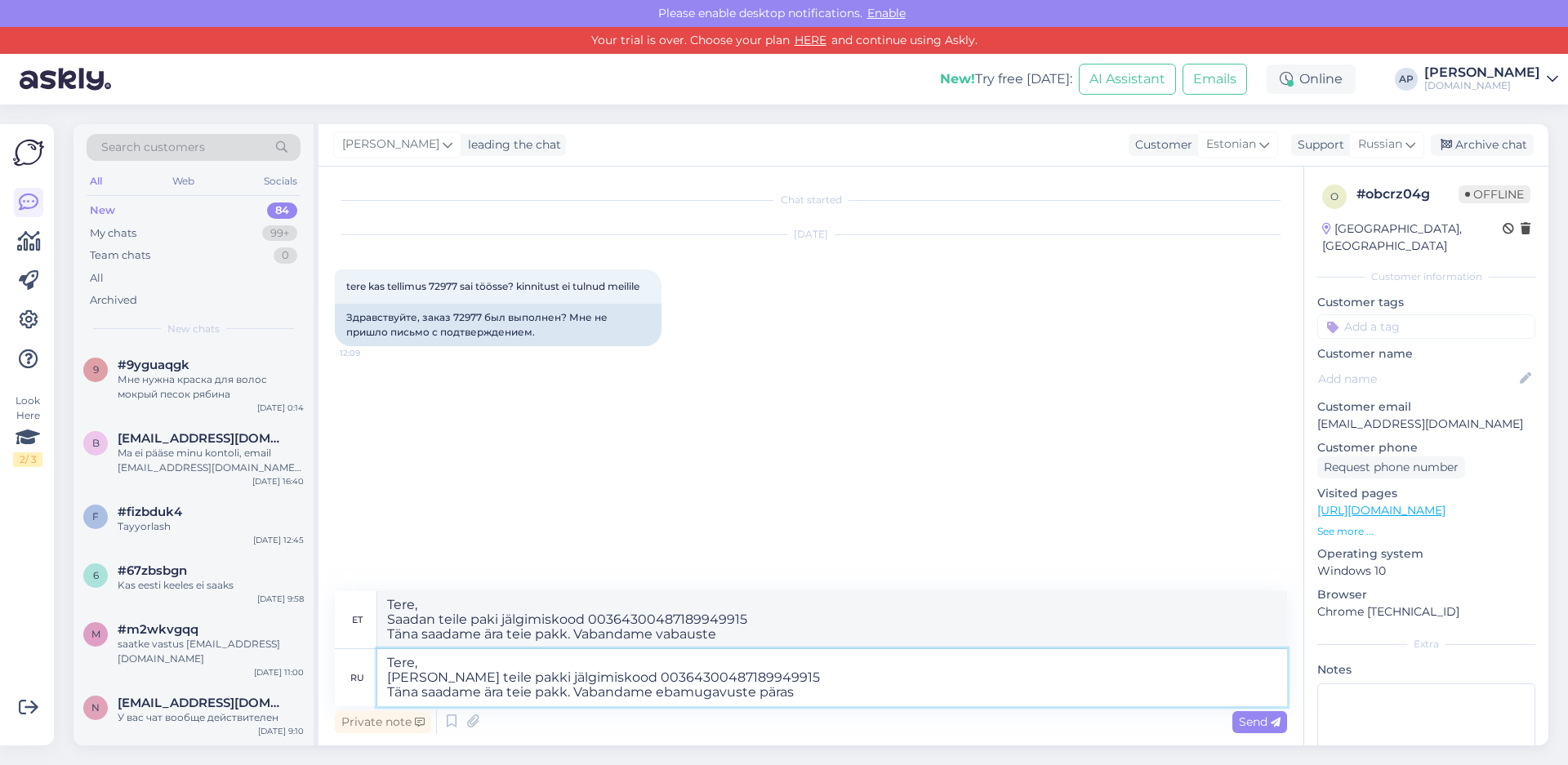
type textarea "Tere, [PERSON_NAME] teile pakki jälgimiskood 00364300487189949915 Täna saadame …"
type textarea "Tere, Saadan teile paki jälgimiskood 00364300487189949915 Täna saadame ära teie…"
